Goal: Complete application form

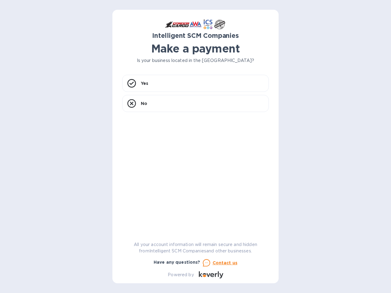
click at [196, 147] on div "Yes No" at bounding box center [195, 152] width 147 height 155
click at [196, 83] on div "Yes" at bounding box center [195, 83] width 147 height 17
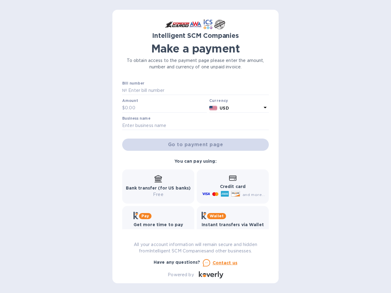
click at [132, 86] on input "text" at bounding box center [198, 90] width 142 height 9
click at [196, 104] on input "text" at bounding box center [166, 108] width 82 height 9
click at [132, 104] on input "text" at bounding box center [166, 108] width 82 height 9
click at [220, 263] on u "Contact us" at bounding box center [225, 263] width 25 height 5
click at [206, 263] on icon at bounding box center [206, 263] width 7 height 7
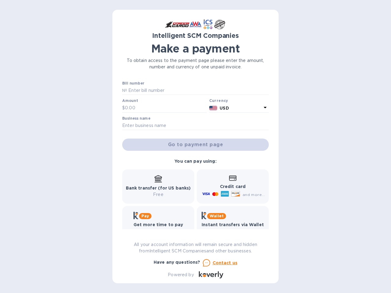
click at [211, 275] on icon at bounding box center [212, 276] width 4 height 4
